Goal: Task Accomplishment & Management: Use online tool/utility

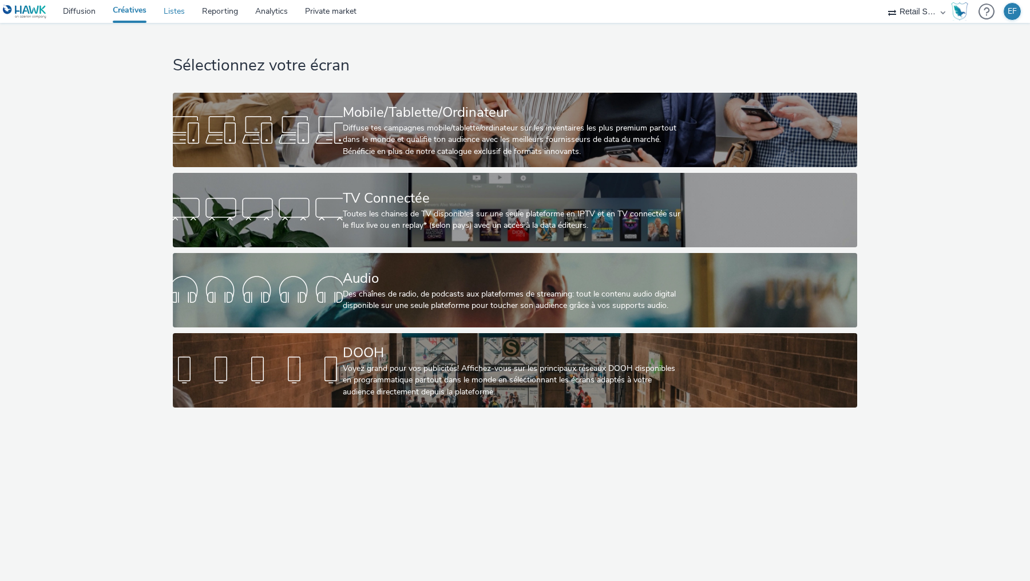
click at [175, 15] on link "Listes" at bounding box center [174, 11] width 38 height 23
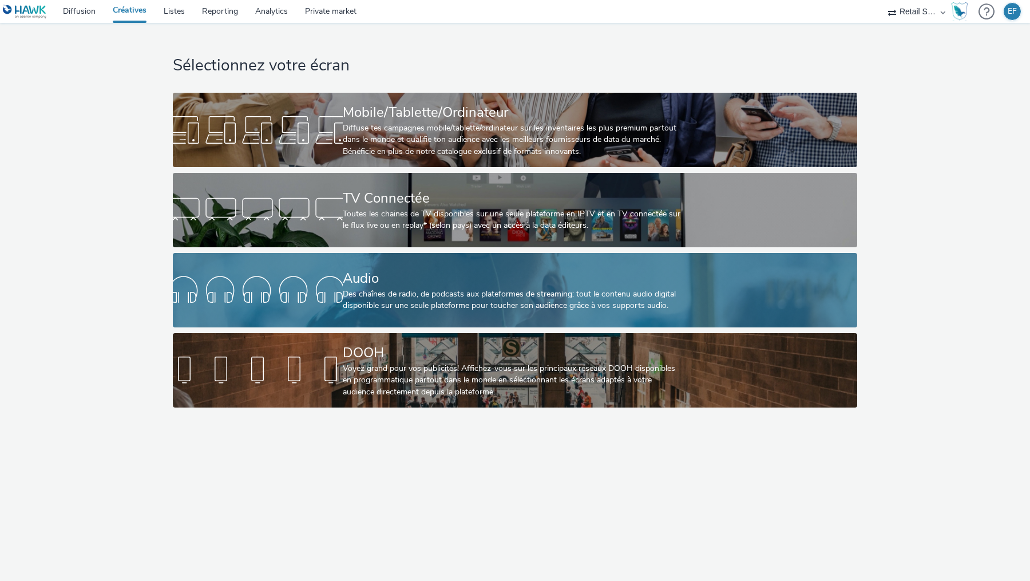
click at [465, 306] on div "Des chaînes de radio, de podcasts aux plateformes de streaming: tout le contenu…" at bounding box center [513, 299] width 340 height 23
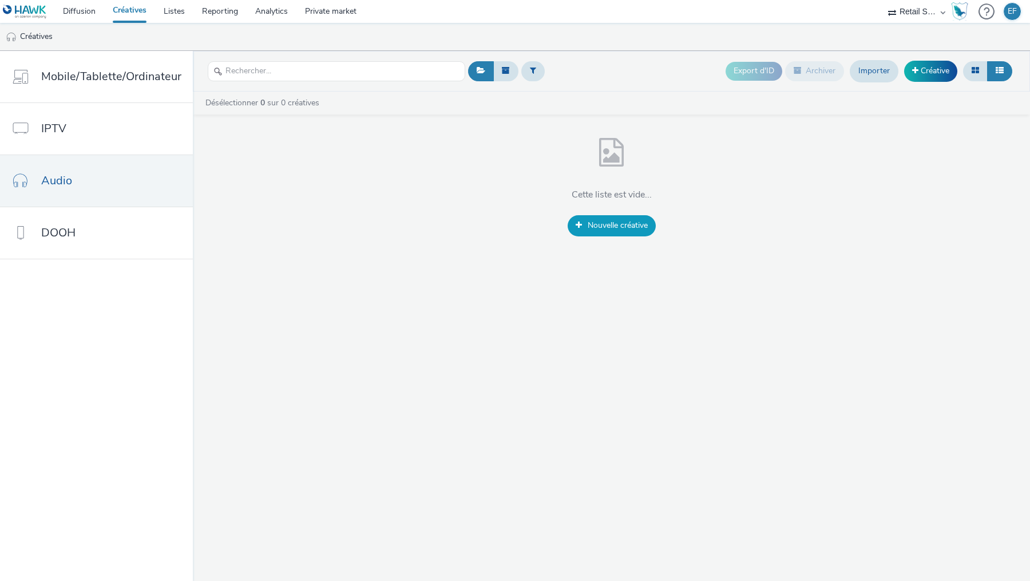
click at [604, 229] on span "Nouvelle créative" at bounding box center [618, 225] width 60 height 11
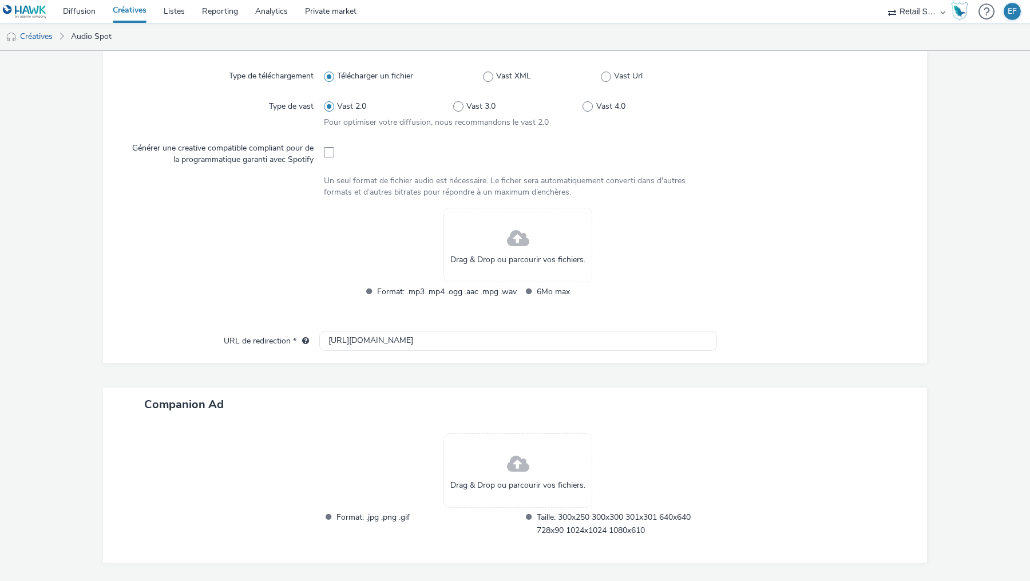
scroll to position [326, 0]
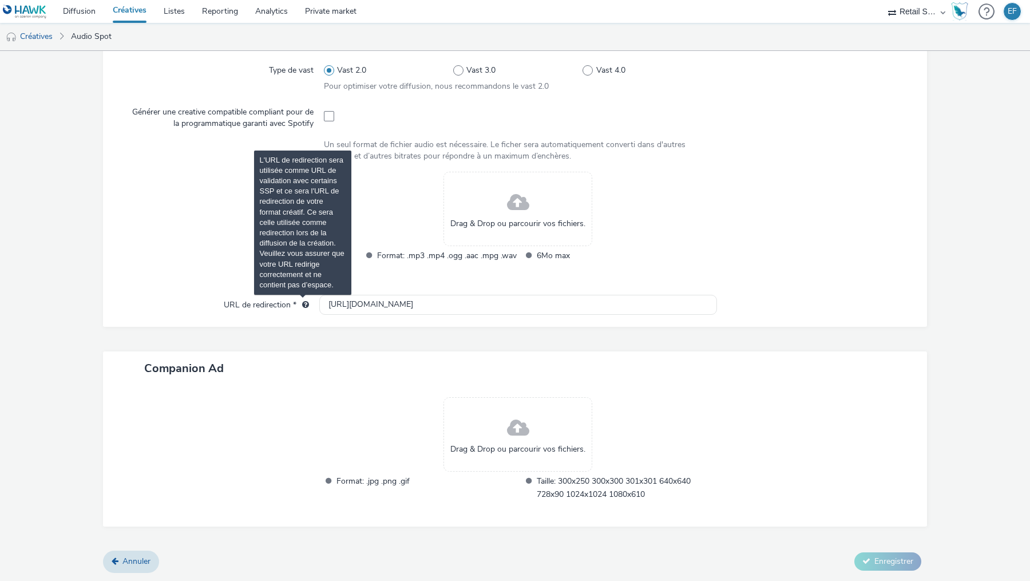
click at [307, 305] on span "L'URL de redirection sera utilisée comme URL de validation avec certains SSP et…" at bounding box center [305, 304] width 7 height 8
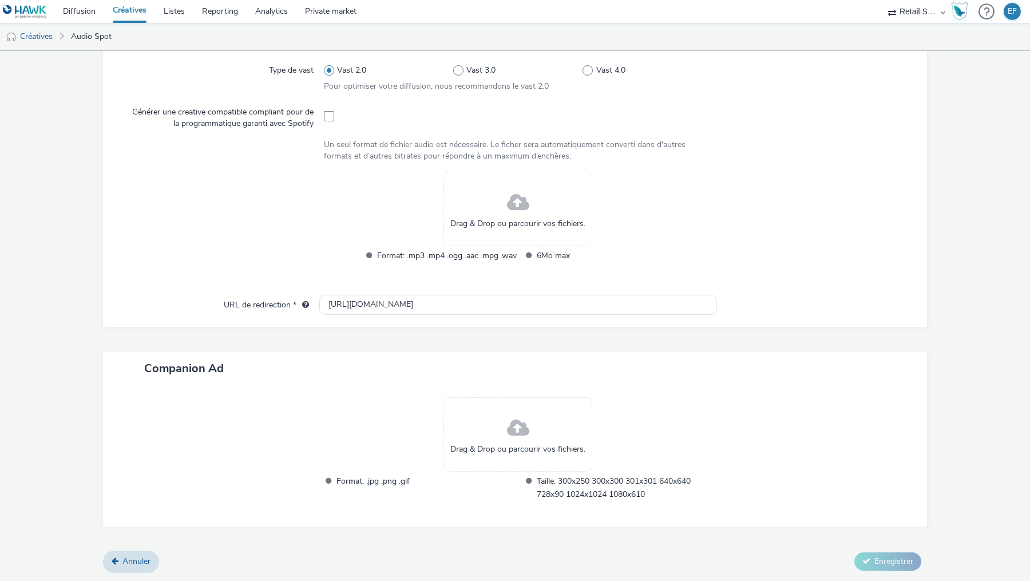
click at [348, 370] on div "Companion Ad" at bounding box center [515, 368] width 824 height 34
click at [102, 17] on link "Diffusion" at bounding box center [79, 11] width 50 height 23
